Goal: Find specific page/section: Find specific page/section

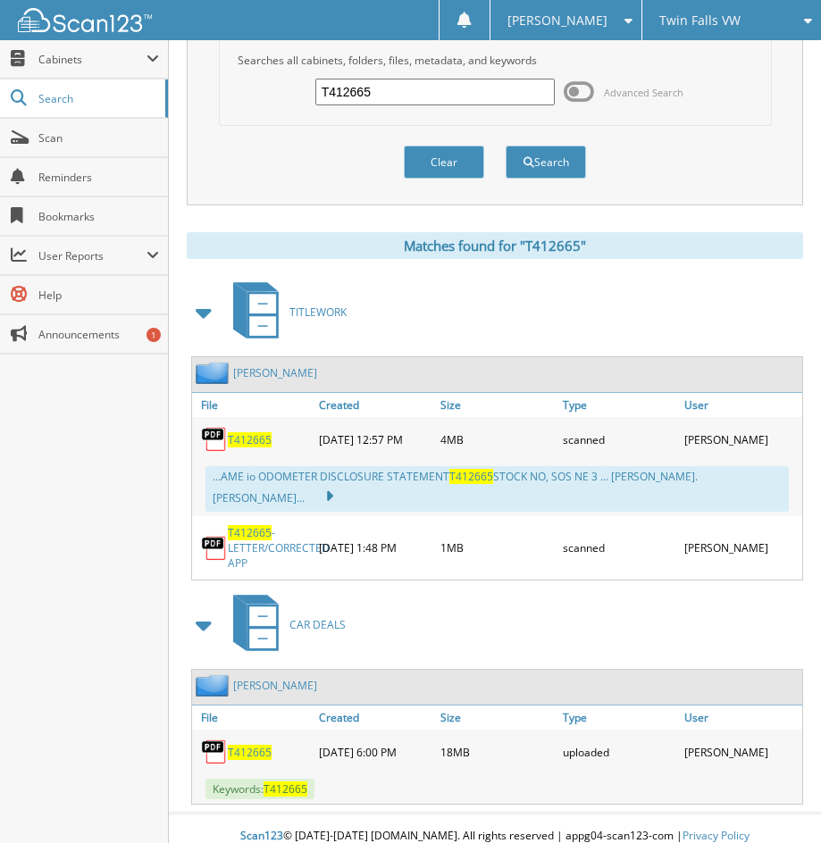
click at [668, 21] on span "Twin Falls VW" at bounding box center [699, 20] width 81 height 11
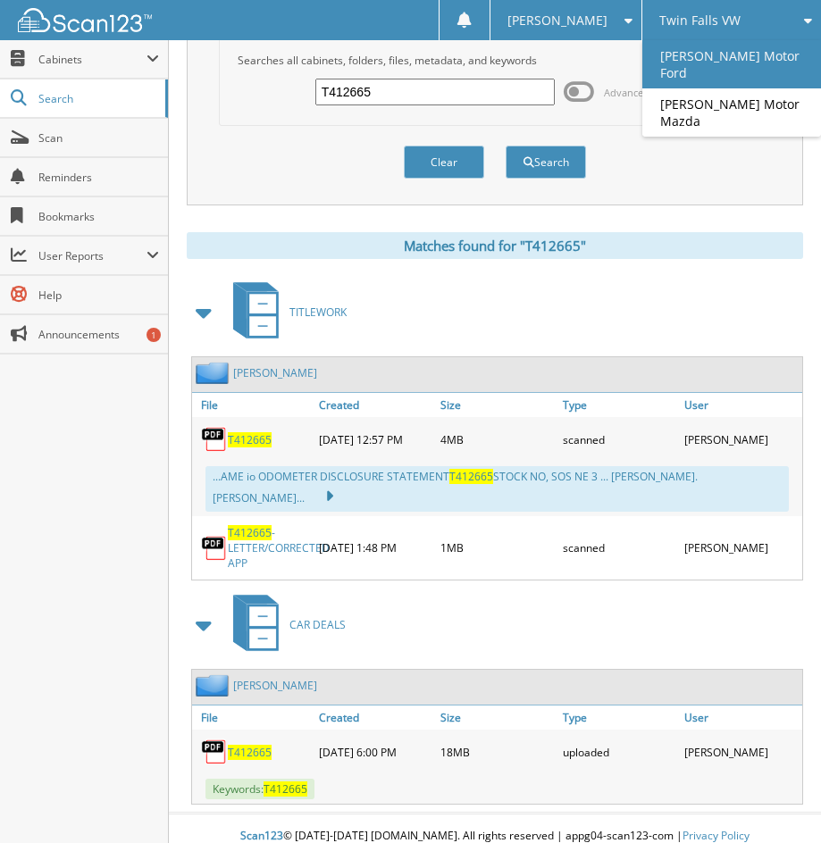
click at [667, 54] on link "[PERSON_NAME] Motor Ford" at bounding box center [731, 64] width 179 height 48
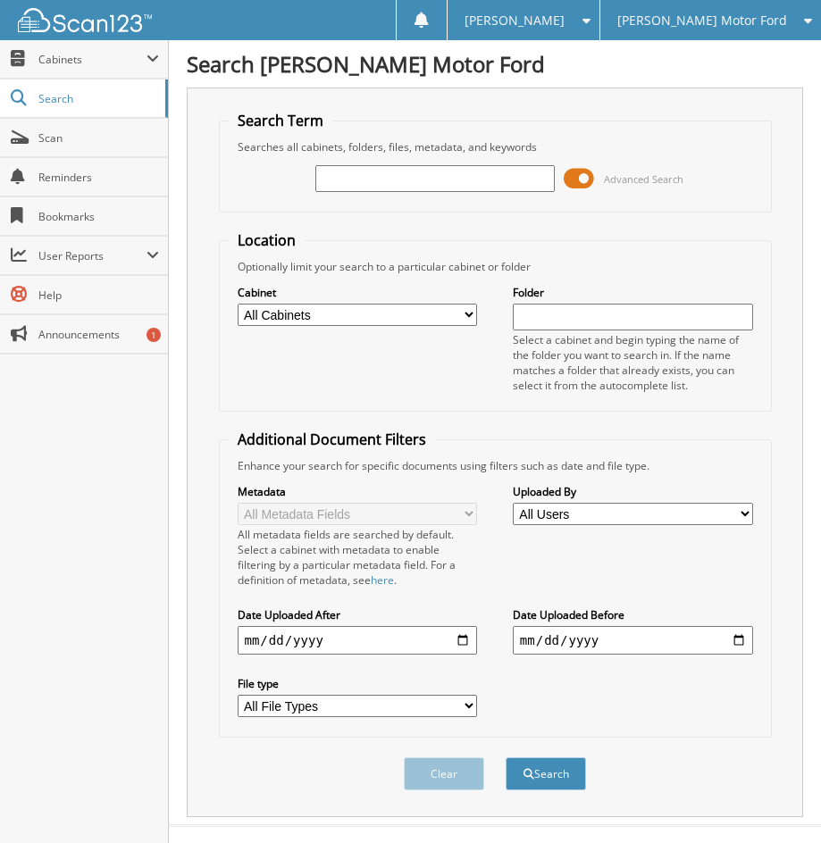
click at [582, 183] on span at bounding box center [578, 178] width 30 height 27
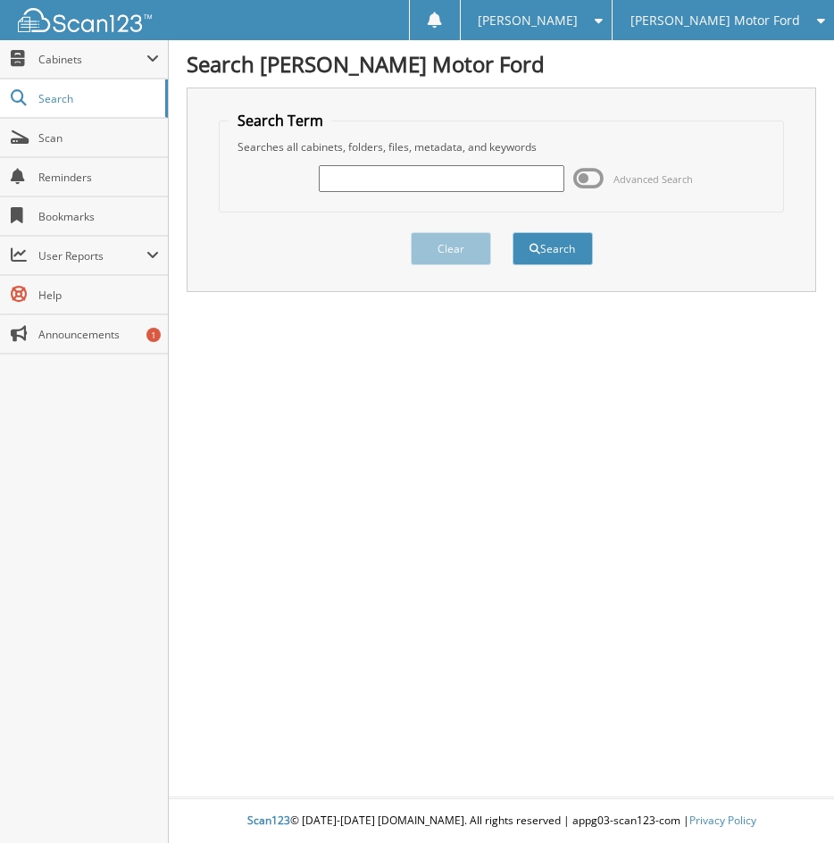
click at [354, 181] on input "text" at bounding box center [442, 178] width 246 height 27
paste input "BE22144"
type input "BE22144"
click at [538, 244] on span "submit" at bounding box center [535, 249] width 11 height 11
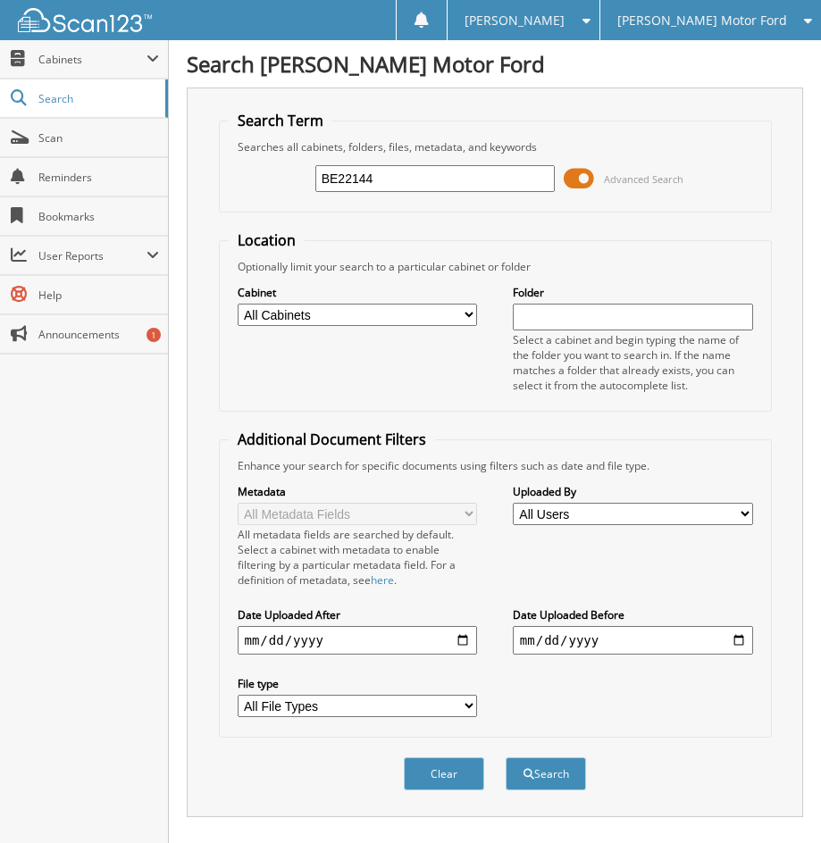
click at [582, 179] on span at bounding box center [578, 178] width 30 height 27
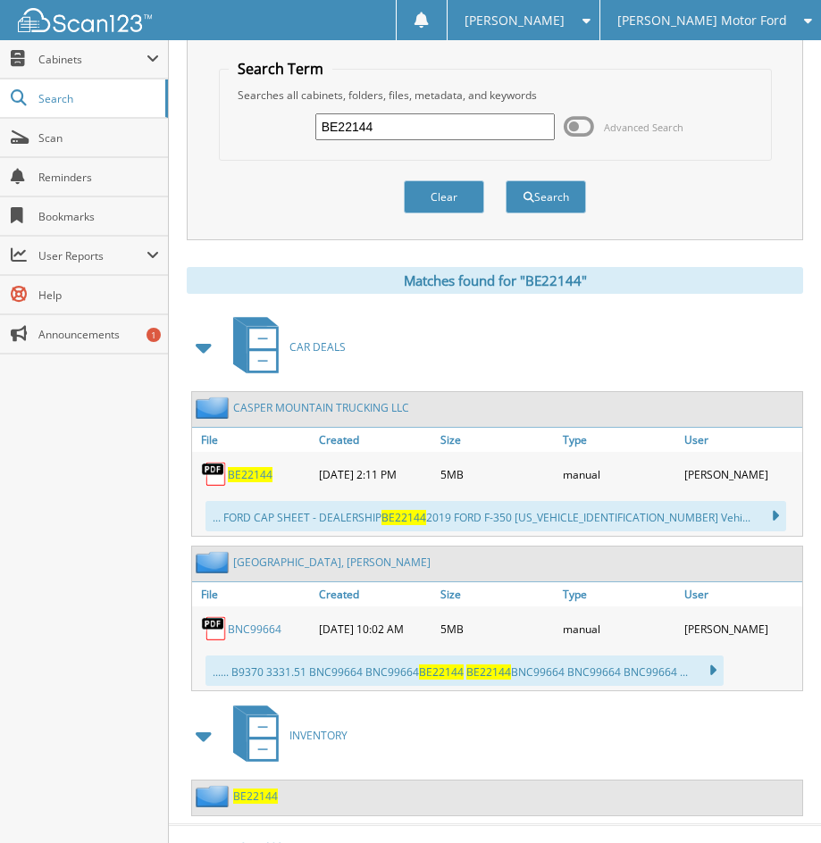
scroll to position [79, 0]
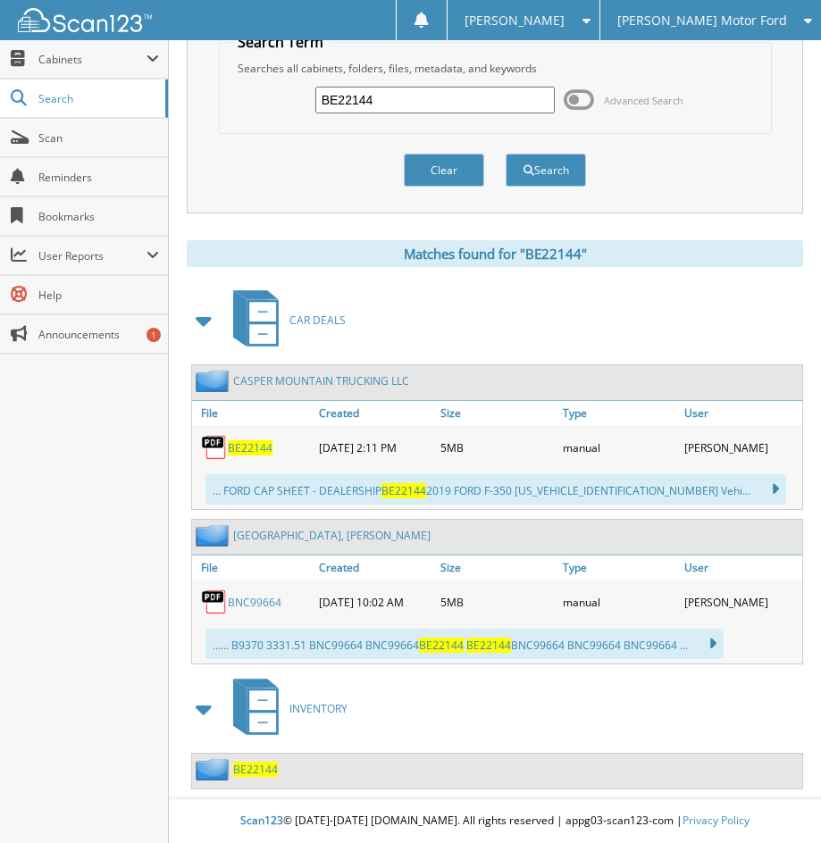
click at [251, 445] on span "BE22144" at bounding box center [250, 447] width 45 height 15
